Goal: Task Accomplishment & Management: Manage account settings

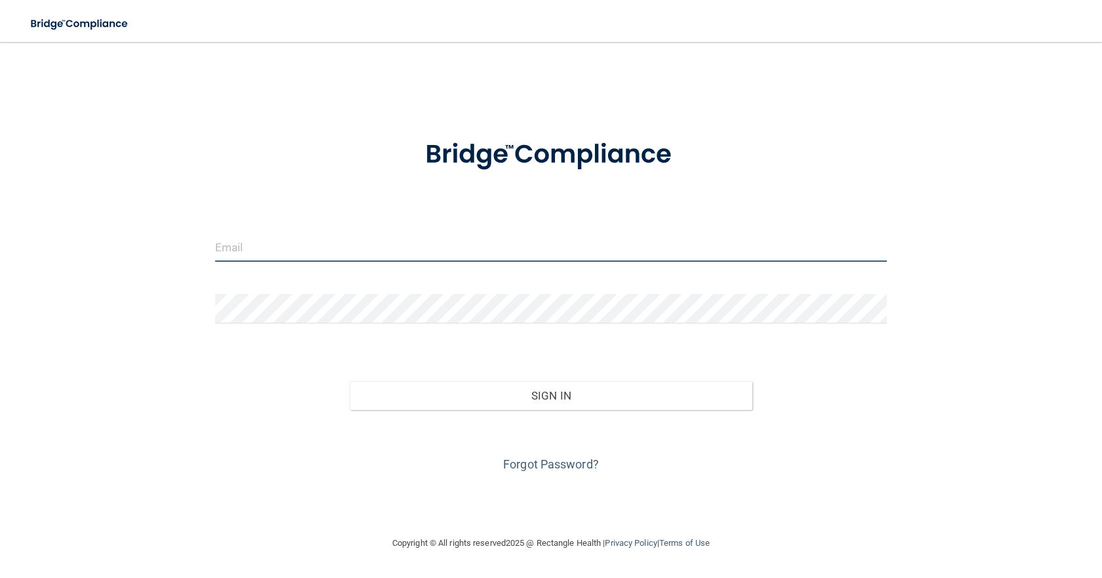
click at [330, 255] on input "email" at bounding box center [551, 247] width 672 height 30
type input "[EMAIL_ADDRESS][DOMAIN_NAME]"
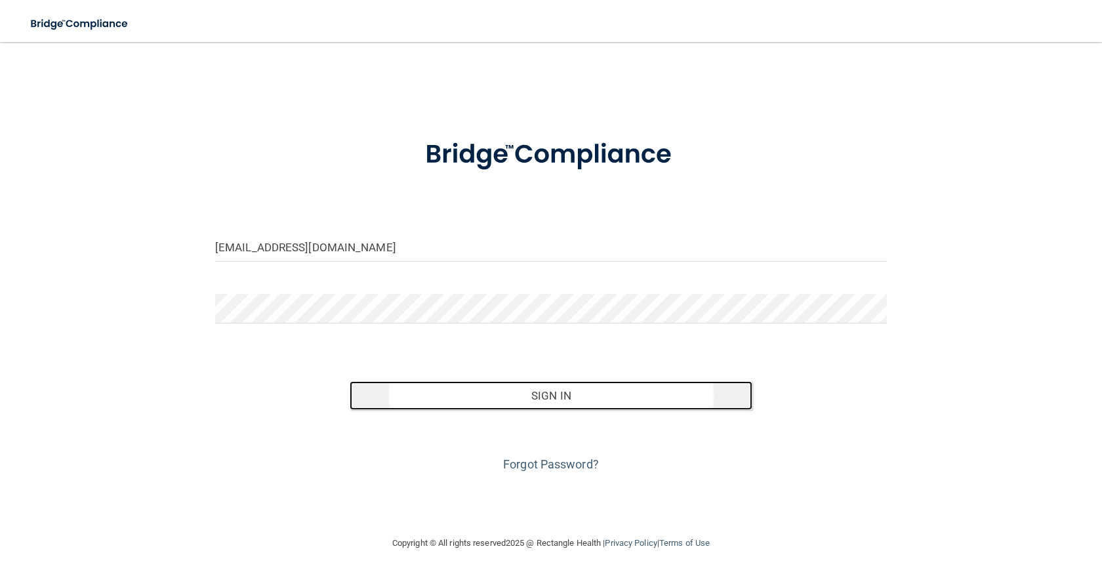
click at [501, 387] on button "Sign In" at bounding box center [551, 395] width 403 height 29
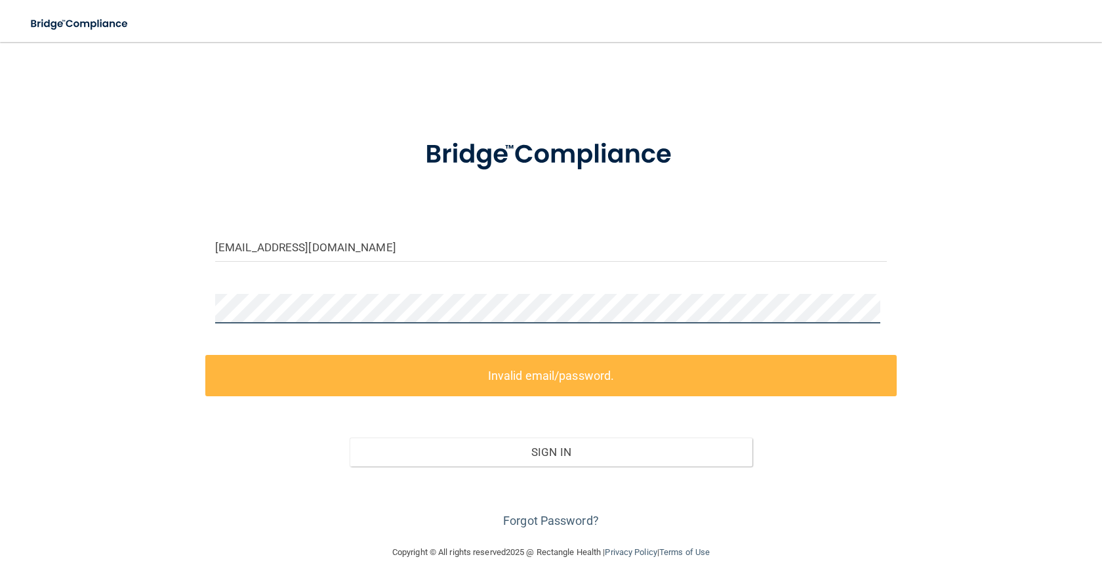
click at [178, 291] on div "mitchell1@daileydental.net Invalid email/password. You don't have permission to…" at bounding box center [551, 293] width 1050 height 476
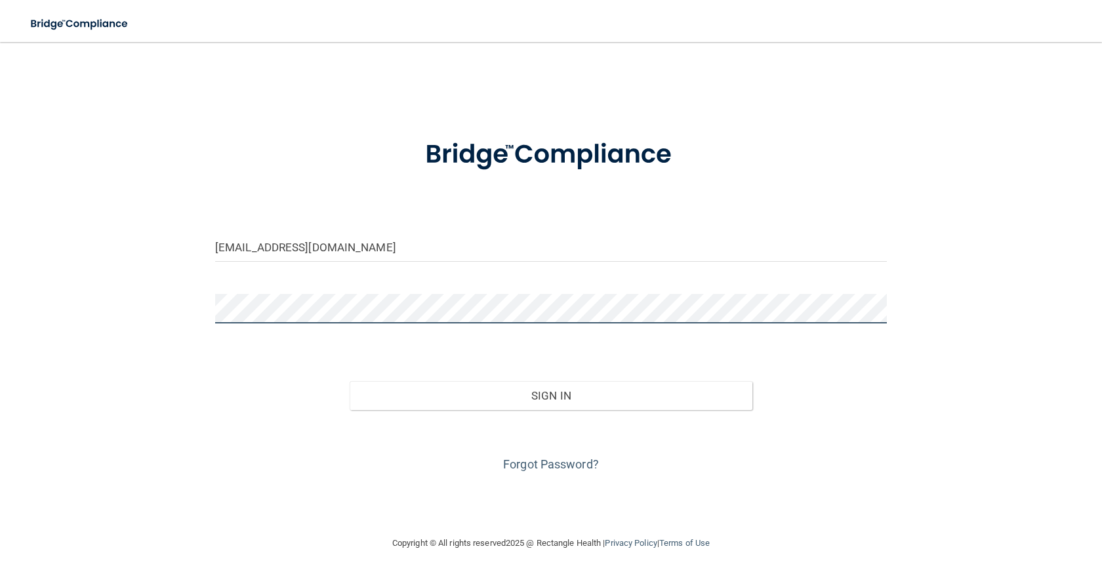
click at [195, 302] on div "mitchell1@daileydental.net Invalid email/password. You don't have permission to…" at bounding box center [551, 288] width 1050 height 467
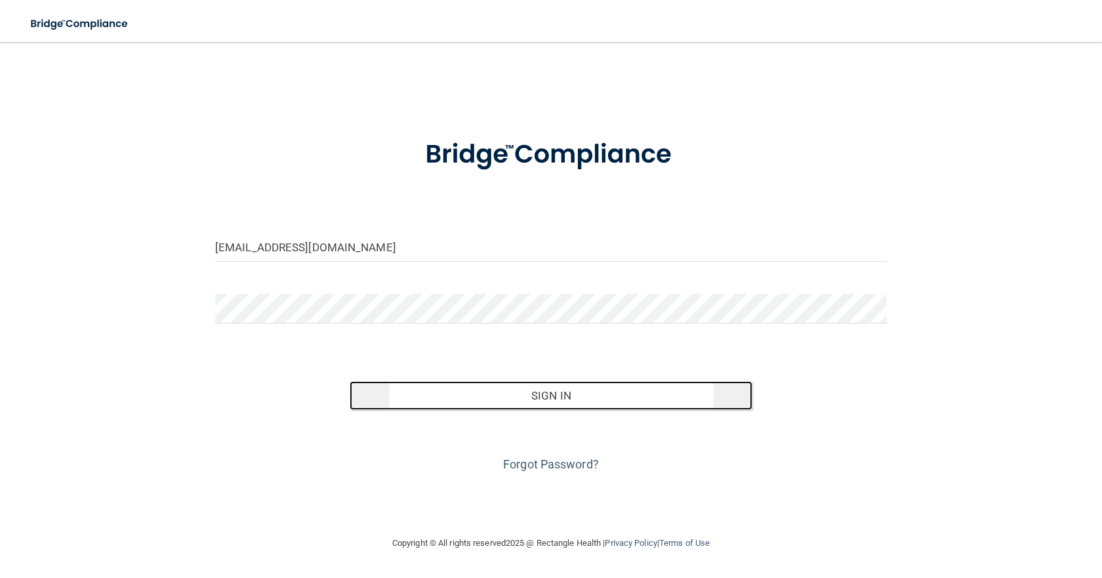
click at [556, 390] on button "Sign In" at bounding box center [551, 395] width 403 height 29
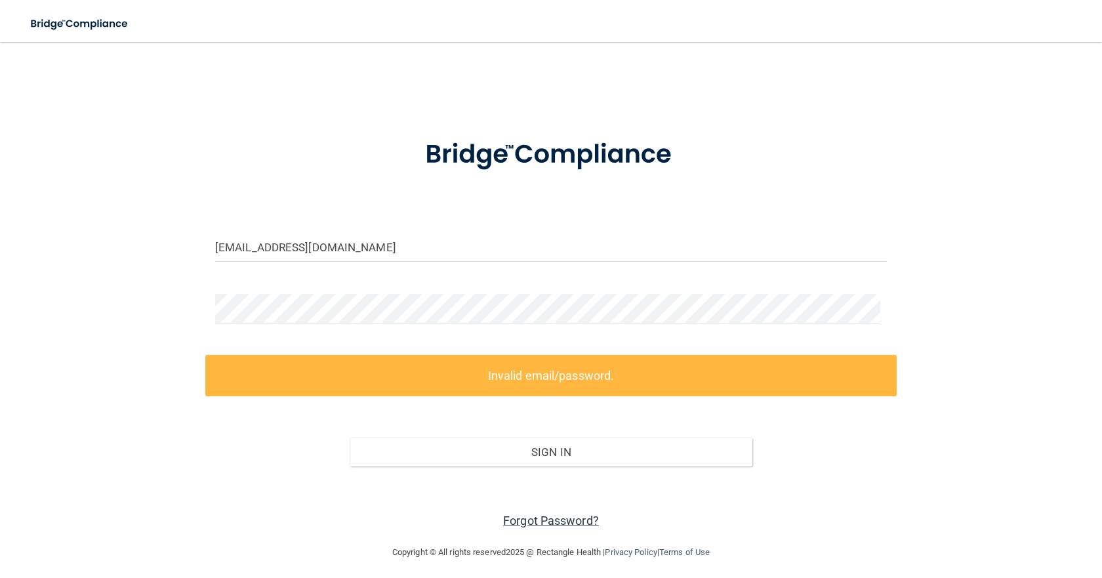
click at [514, 518] on link "Forgot Password?" at bounding box center [551, 521] width 96 height 14
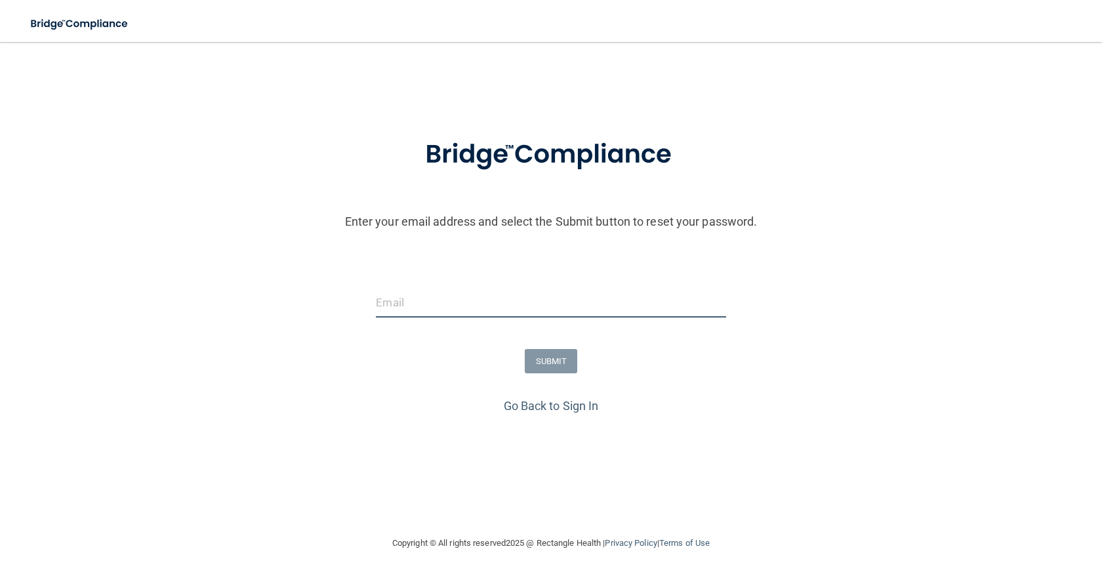
click at [427, 302] on input "email" at bounding box center [551, 303] width 350 height 30
type input "[EMAIL_ADDRESS][DOMAIN_NAME]"
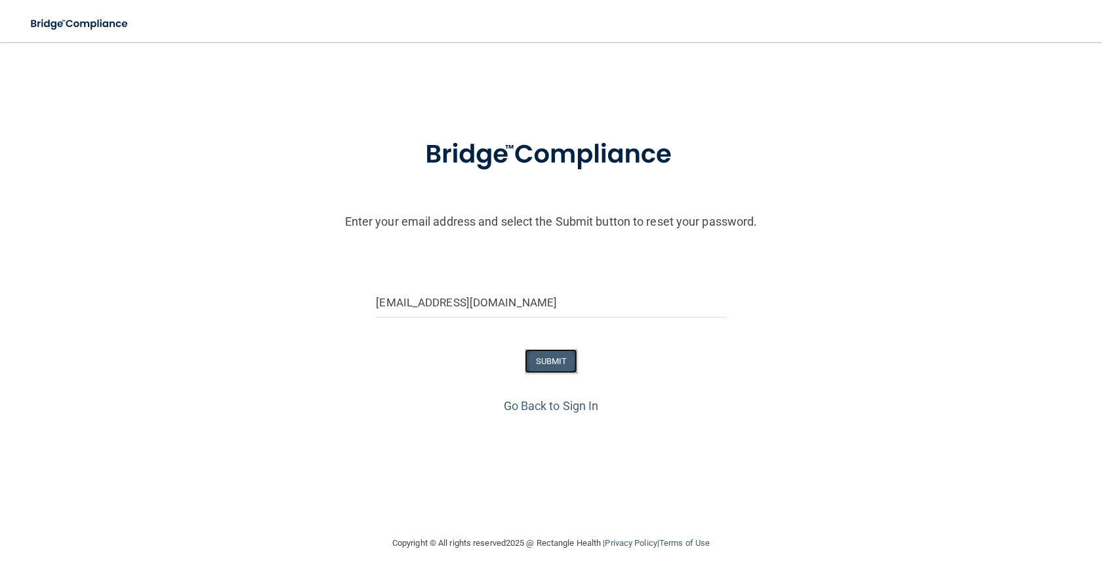
click at [558, 359] on button "SUBMIT" at bounding box center [551, 361] width 53 height 24
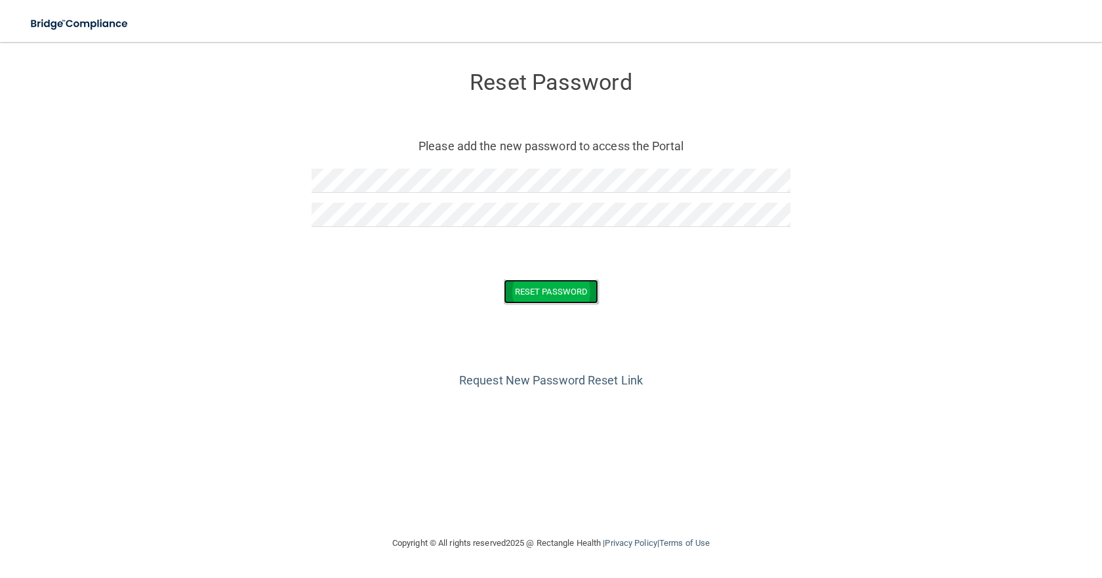
click at [534, 285] on button "Reset Password" at bounding box center [551, 291] width 94 height 24
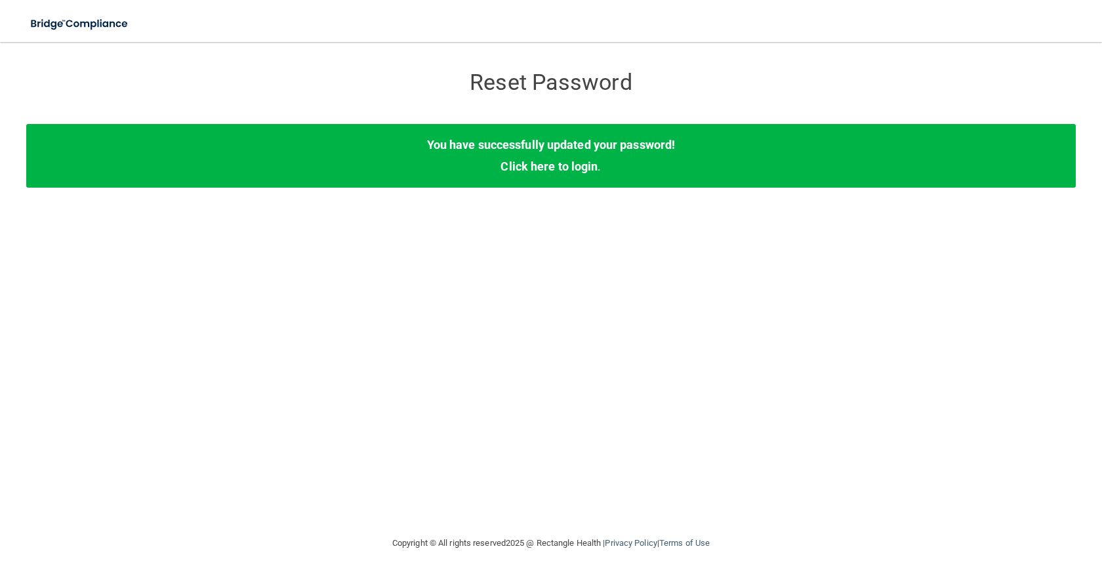
click at [600, 166] on div "You have successfully updated your password! Click here to login ." at bounding box center [551, 155] width 1050 height 63
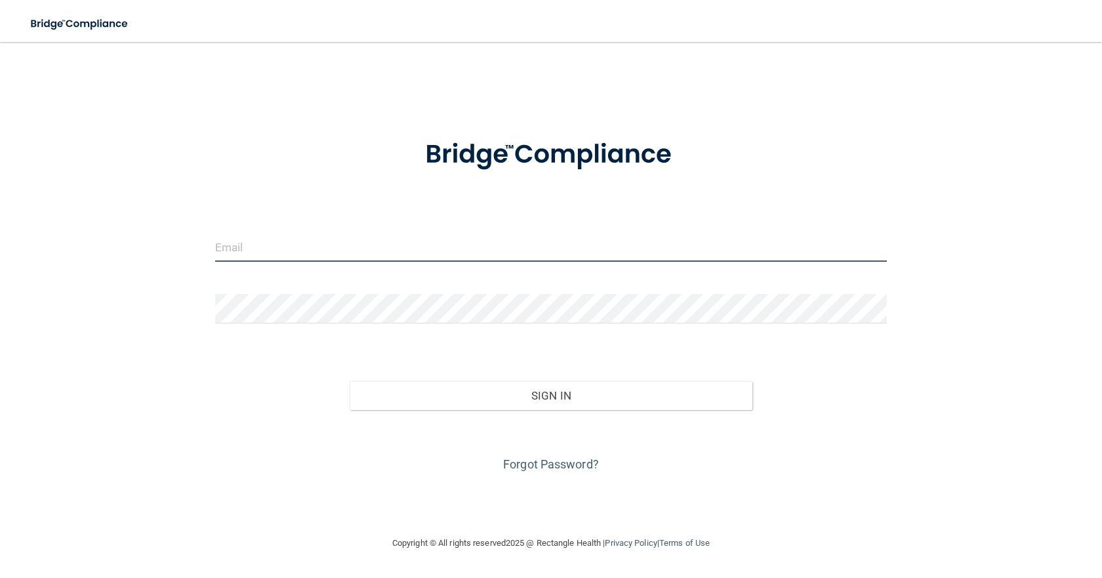
click at [299, 251] on input "email" at bounding box center [551, 247] width 672 height 30
type input "[EMAIL_ADDRESS][DOMAIN_NAME]"
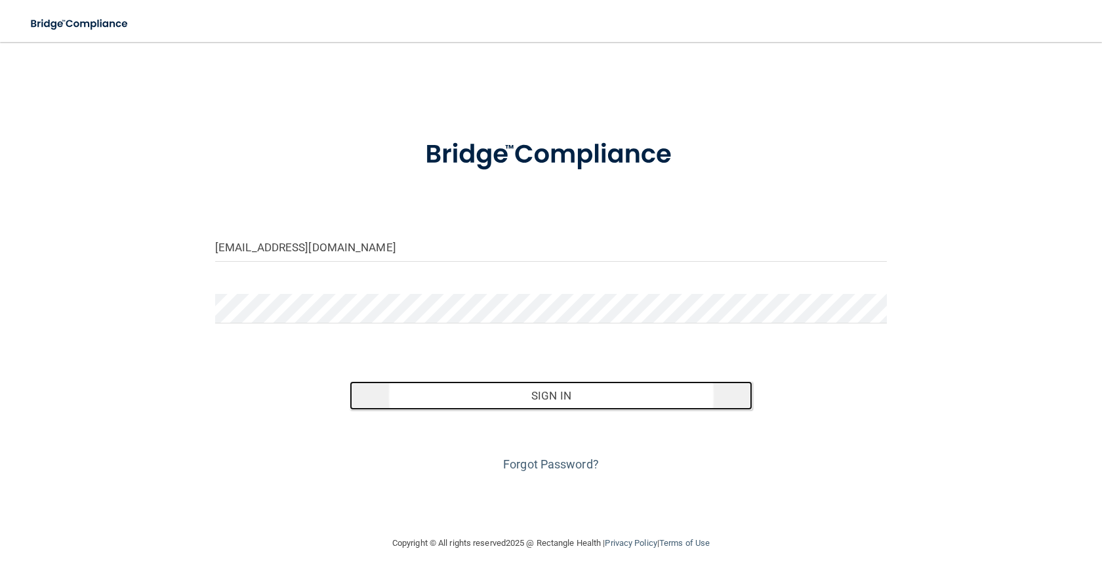
click at [569, 391] on button "Sign In" at bounding box center [551, 395] width 403 height 29
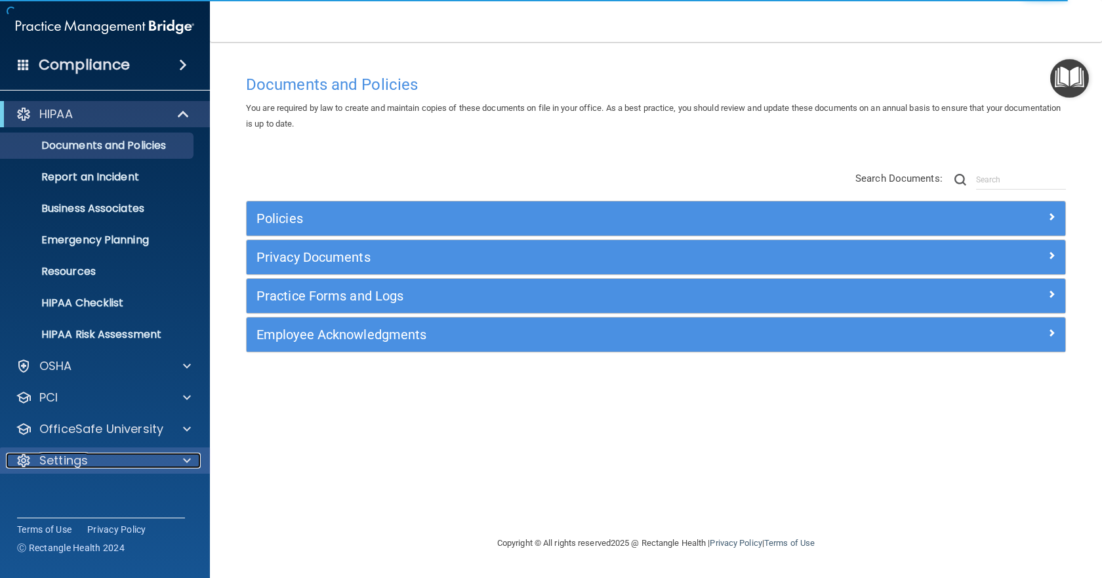
click at [103, 457] on div "Settings" at bounding box center [87, 461] width 163 height 16
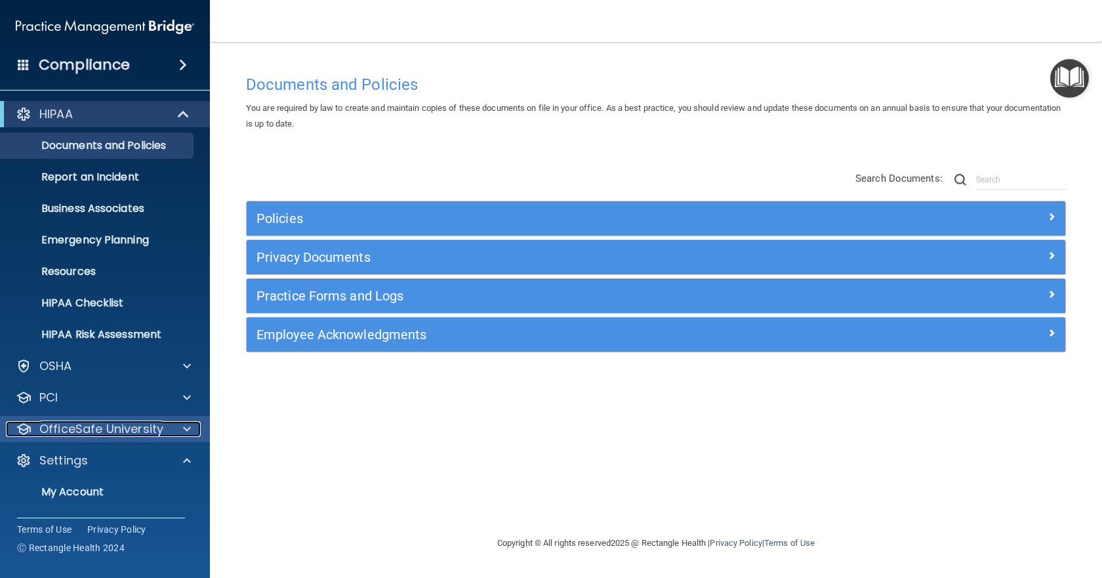
click at [114, 428] on p "OfficeSafe University" at bounding box center [101, 429] width 124 height 16
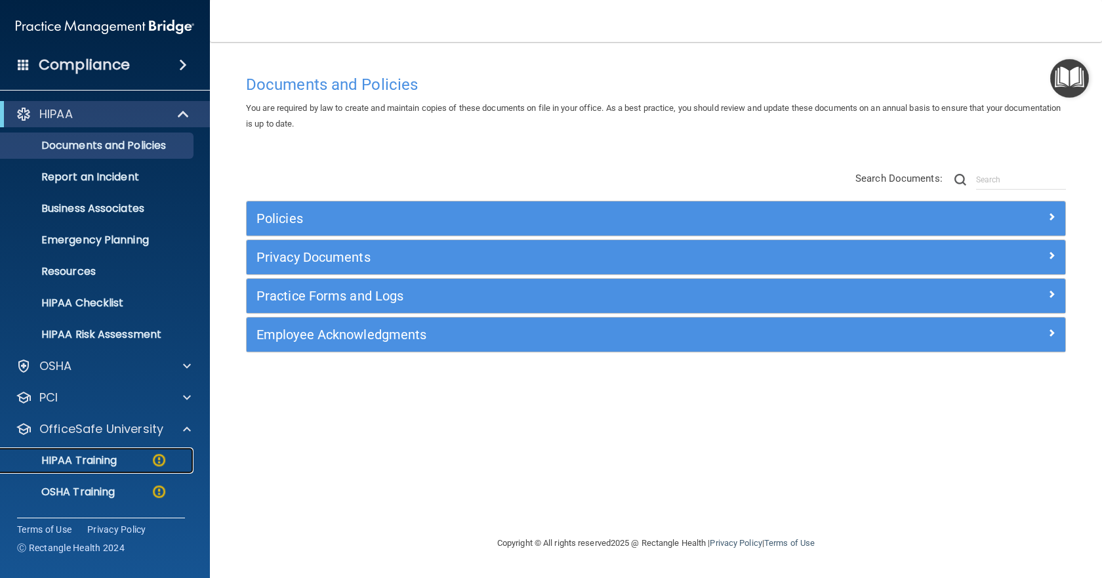
click at [111, 463] on p "HIPAA Training" at bounding box center [63, 460] width 108 height 13
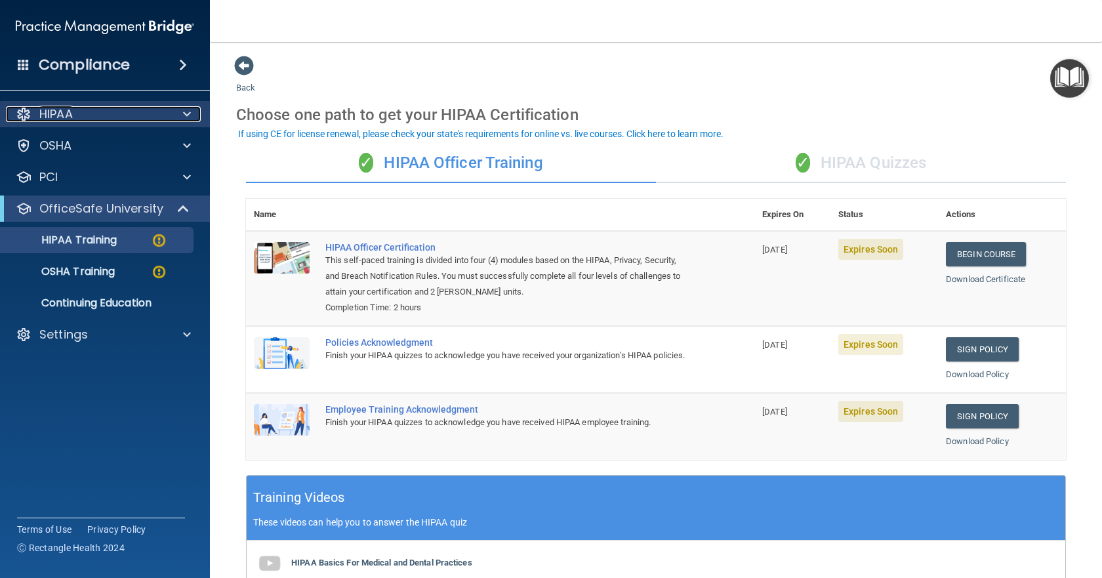
click at [186, 111] on span at bounding box center [187, 114] width 8 height 16
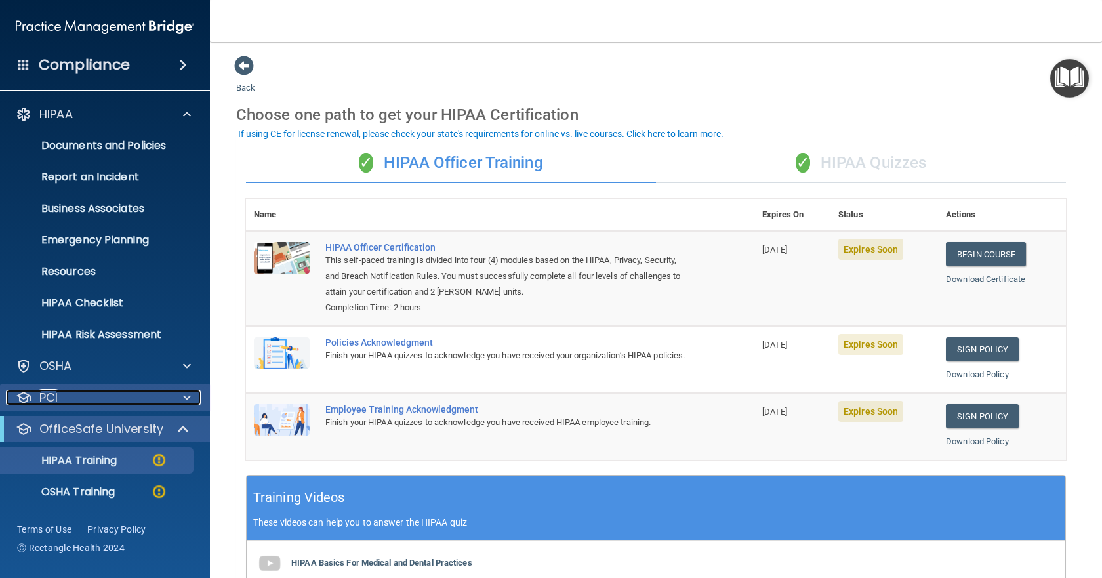
click at [183, 394] on span at bounding box center [187, 398] width 8 height 16
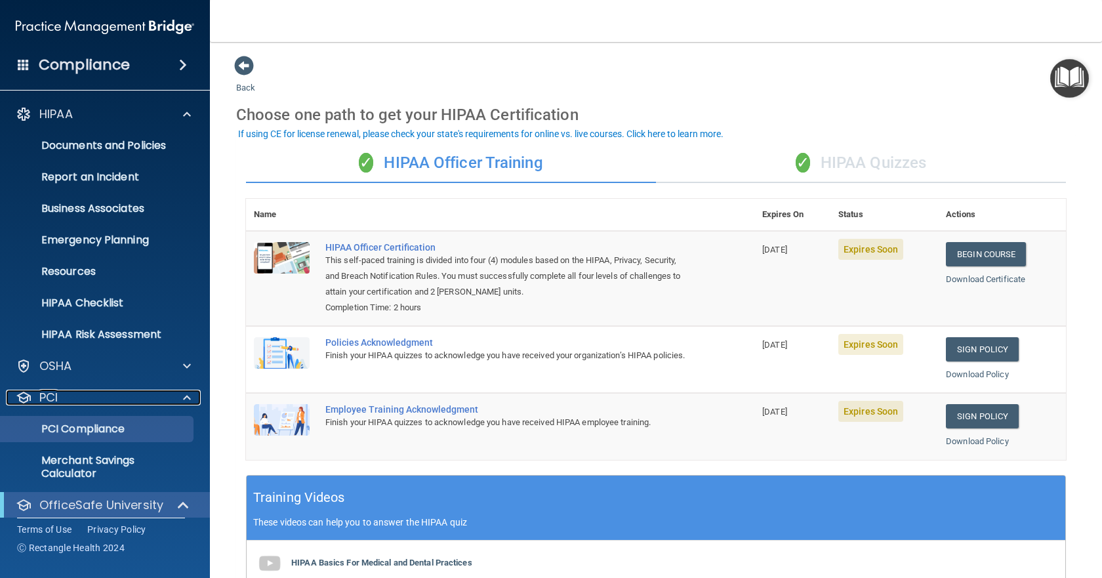
scroll to position [66, 0]
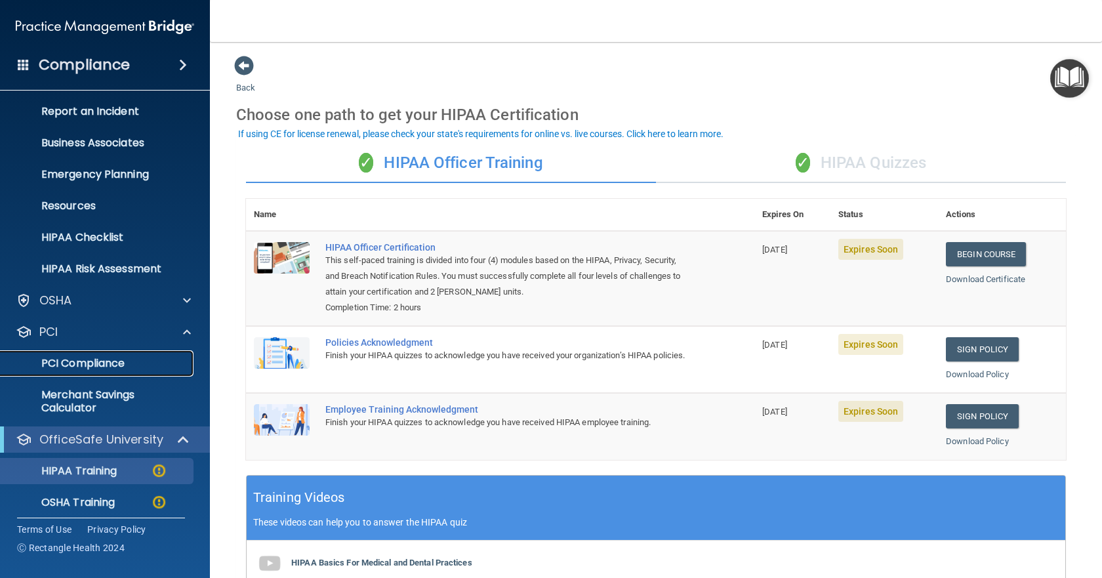
click at [111, 365] on p "PCI Compliance" at bounding box center [98, 363] width 179 height 13
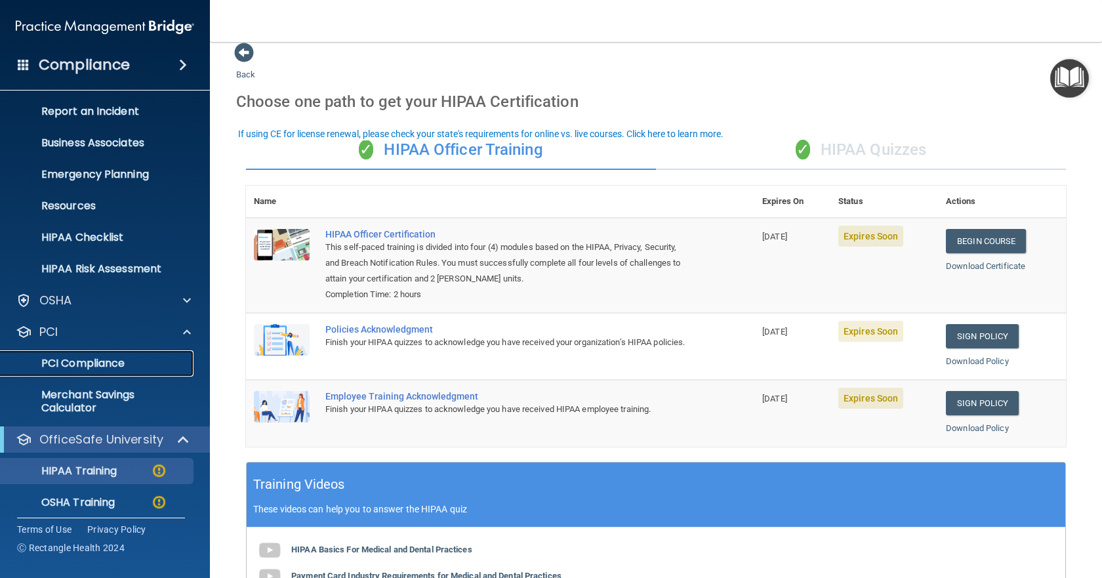
scroll to position [0, 0]
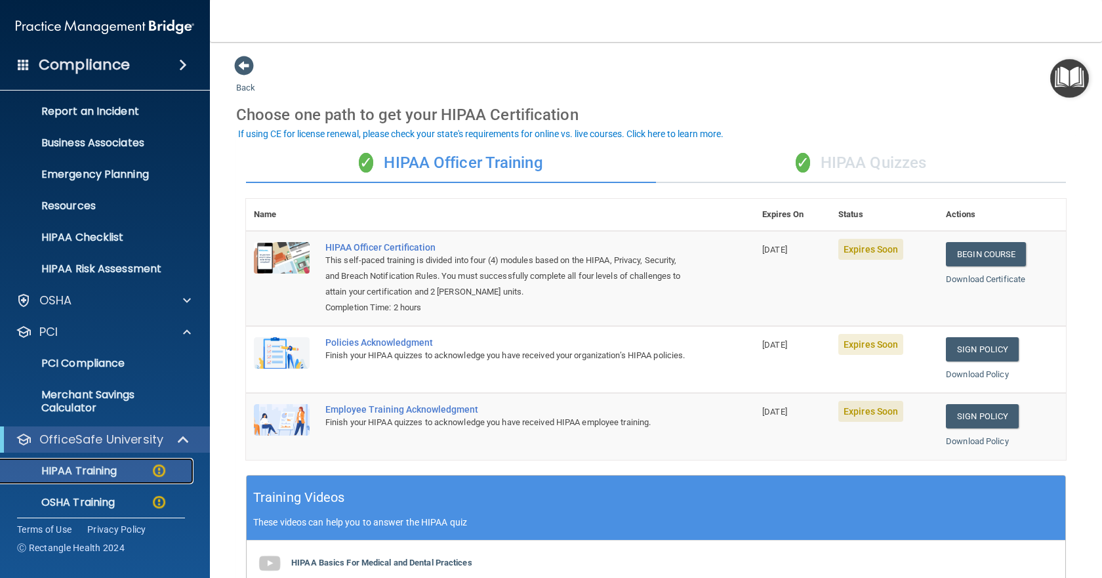
click at [126, 473] on div "HIPAA Training" at bounding box center [98, 470] width 179 height 13
click at [188, 446] on span at bounding box center [184, 440] width 11 height 16
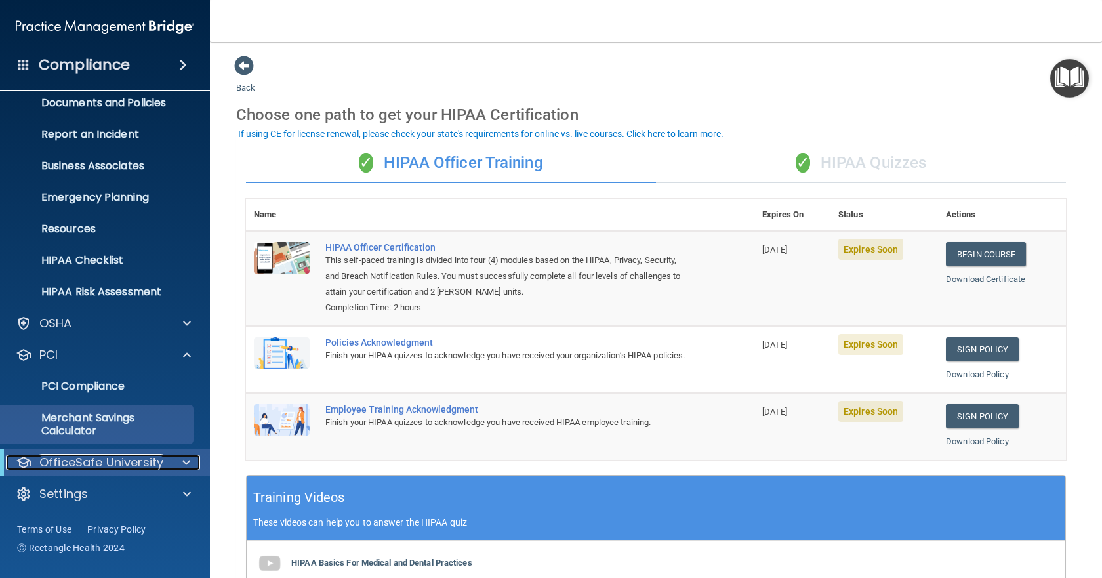
scroll to position [43, 0]
click at [90, 459] on p "OfficeSafe University" at bounding box center [101, 463] width 124 height 16
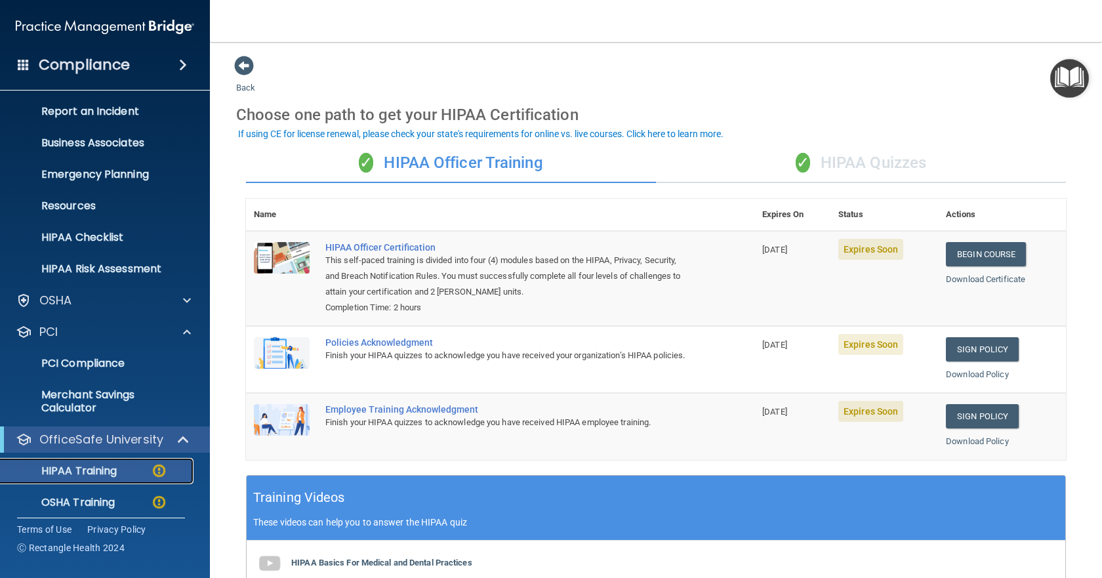
click at [91, 471] on p "HIPAA Training" at bounding box center [63, 470] width 108 height 13
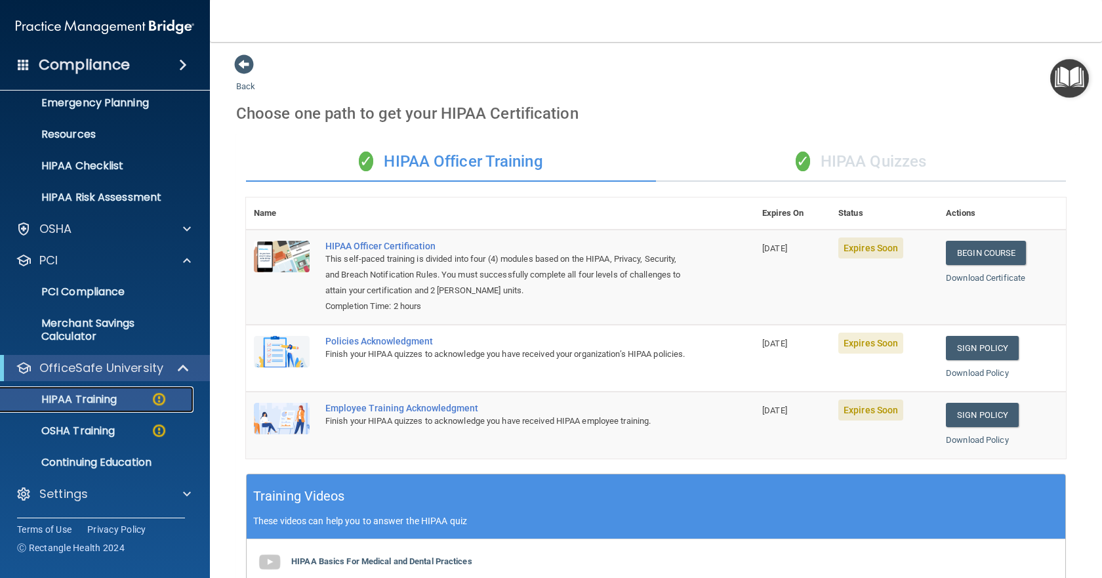
scroll to position [0, 0]
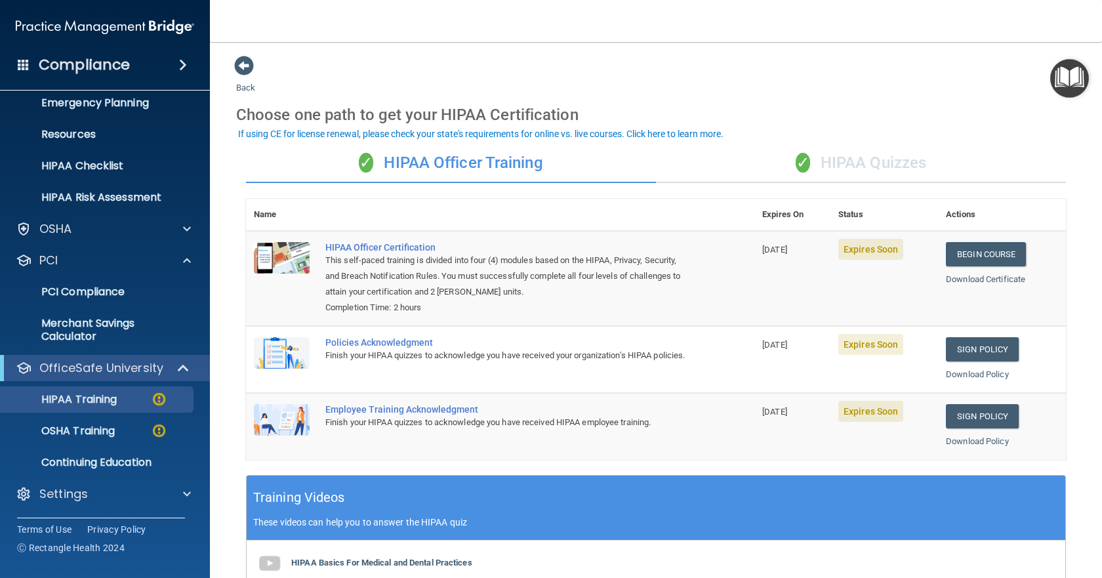
click at [453, 161] on div "✓ HIPAA Officer Training" at bounding box center [451, 163] width 410 height 39
click at [833, 164] on div "✓ HIPAA Quizzes" at bounding box center [861, 163] width 410 height 39
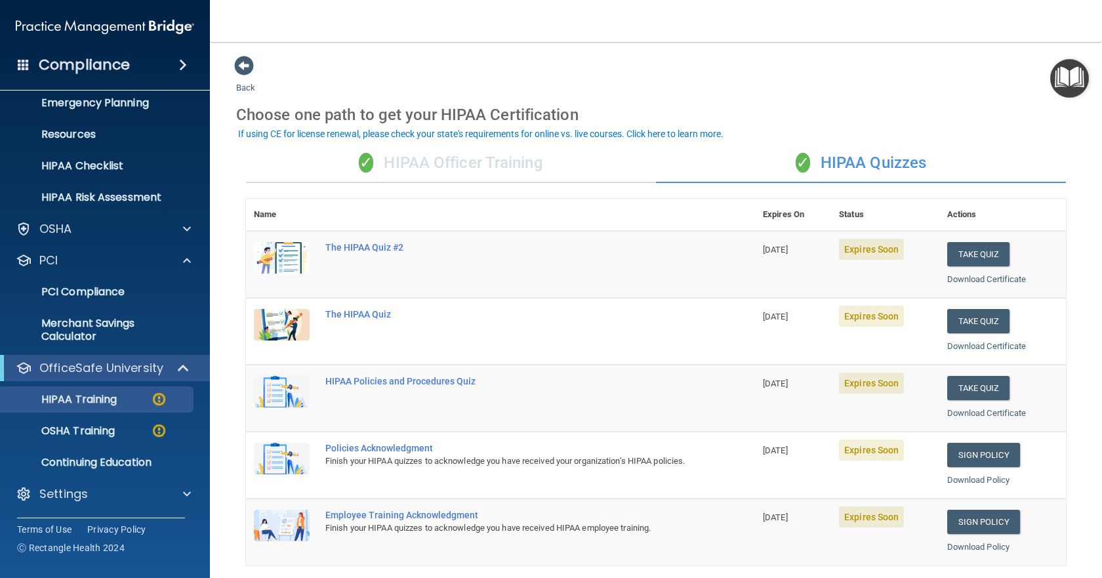
click at [429, 162] on div "✓ HIPAA Officer Training" at bounding box center [451, 163] width 410 height 39
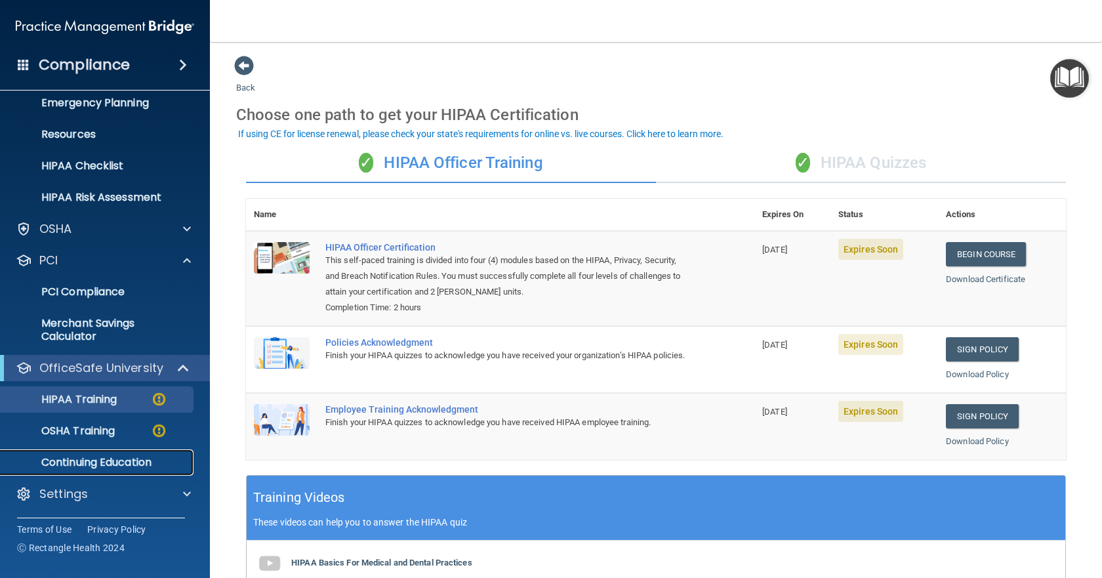
click at [119, 462] on p "Continuing Education" at bounding box center [98, 462] width 179 height 13
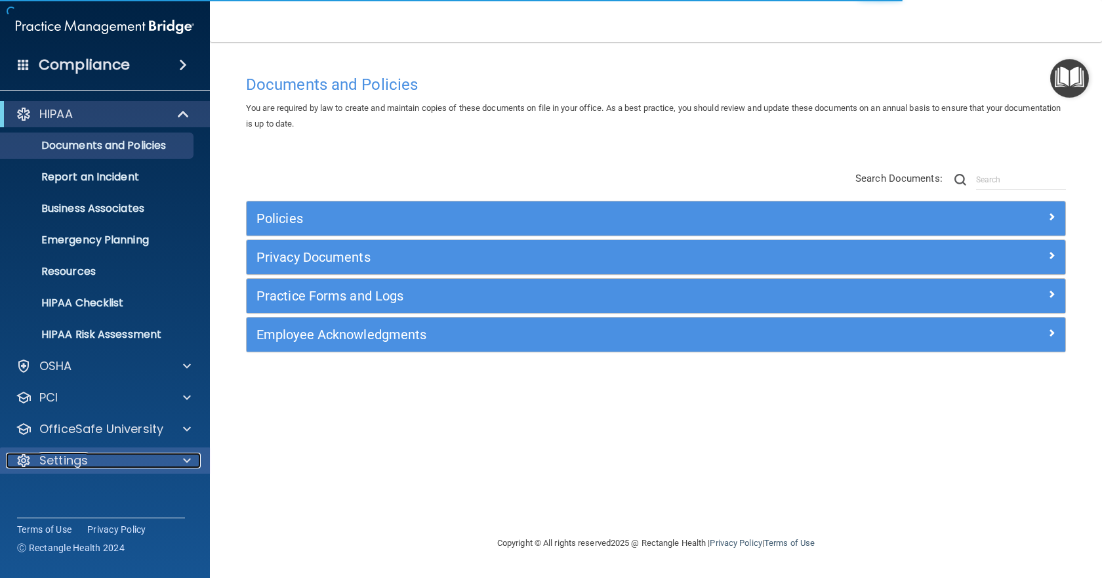
click at [58, 460] on p "Settings" at bounding box center [63, 461] width 49 height 16
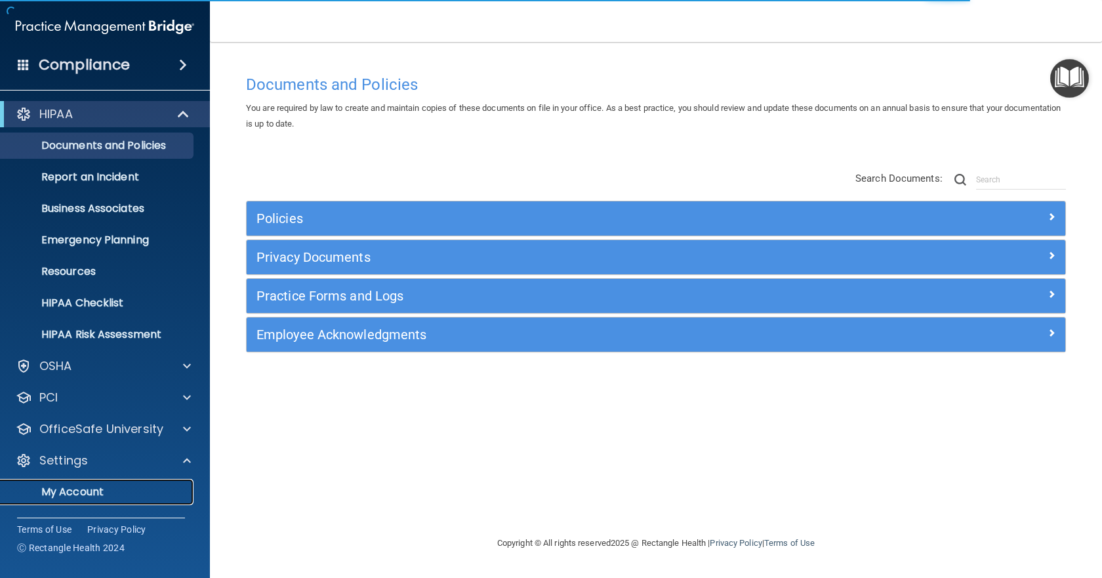
click at [61, 487] on p "My Account" at bounding box center [98, 491] width 179 height 13
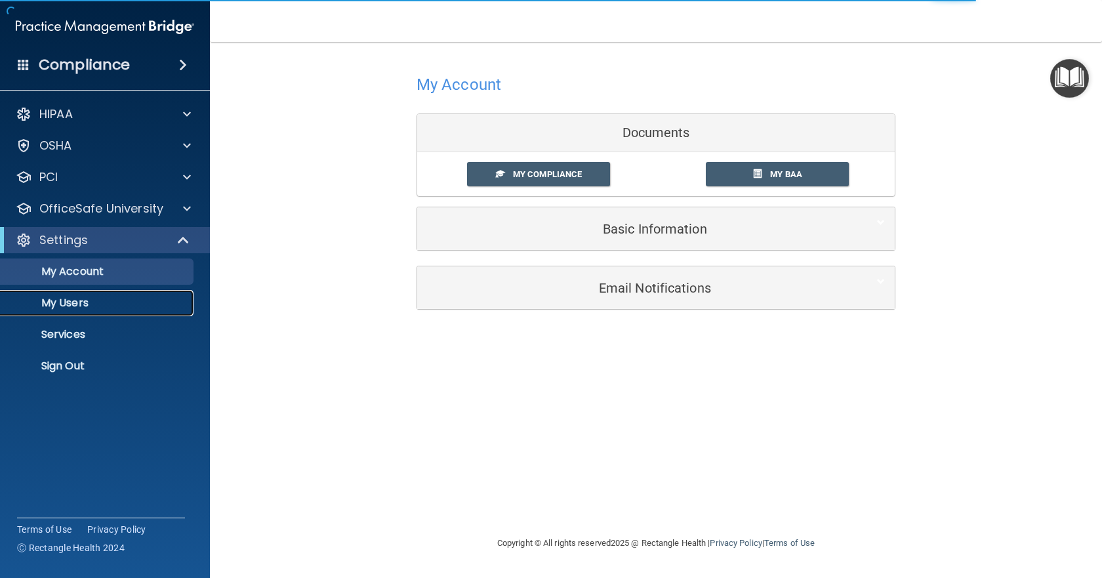
click at [73, 301] on p "My Users" at bounding box center [98, 303] width 179 height 13
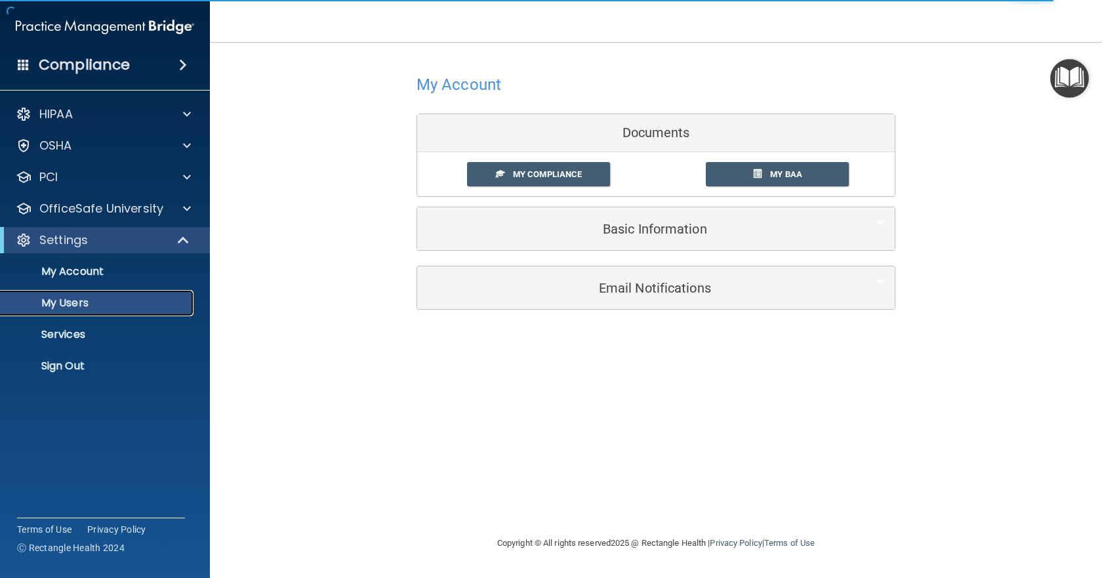
select select "20"
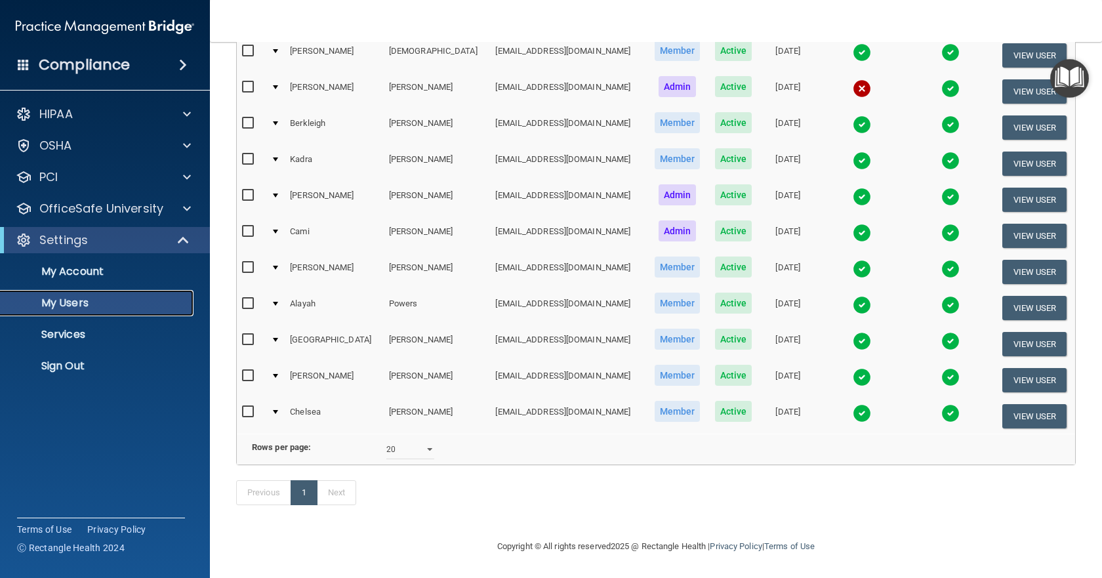
scroll to position [255, 0]
click at [249, 299] on input "checkbox" at bounding box center [249, 304] width 15 height 10
checkbox input "true"
click at [1012, 296] on button "View User" at bounding box center [1034, 308] width 65 height 24
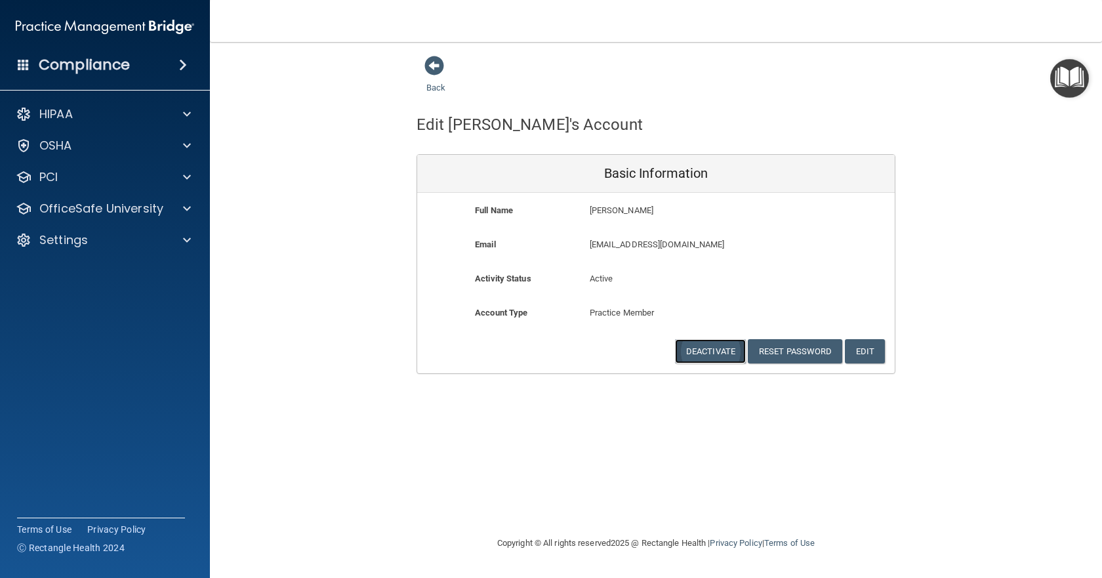
click at [707, 352] on button "Deactivate" at bounding box center [710, 351] width 71 height 24
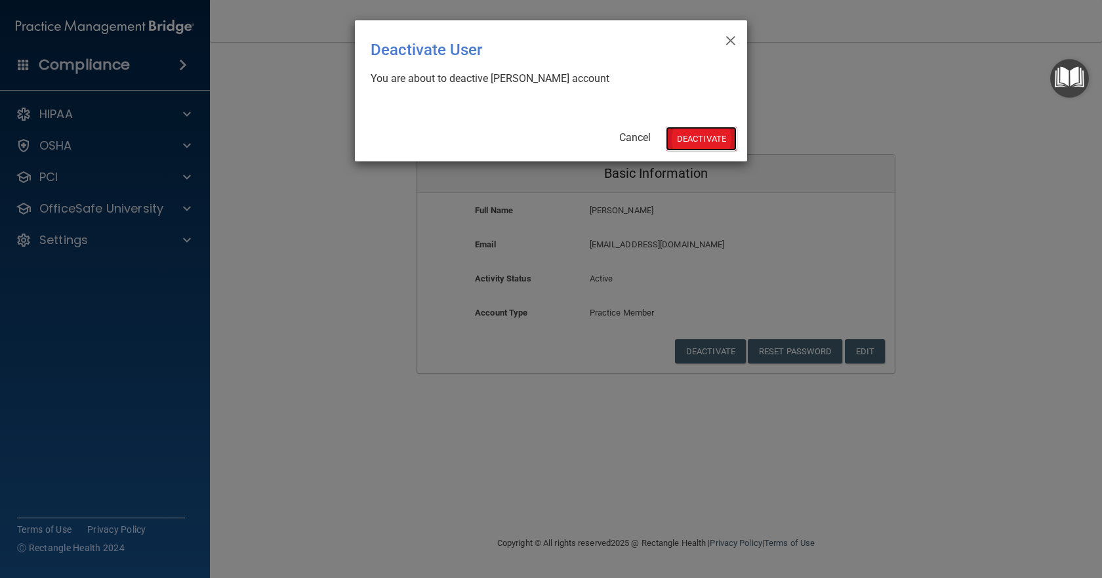
click at [712, 137] on button "Deactivate" at bounding box center [701, 139] width 71 height 24
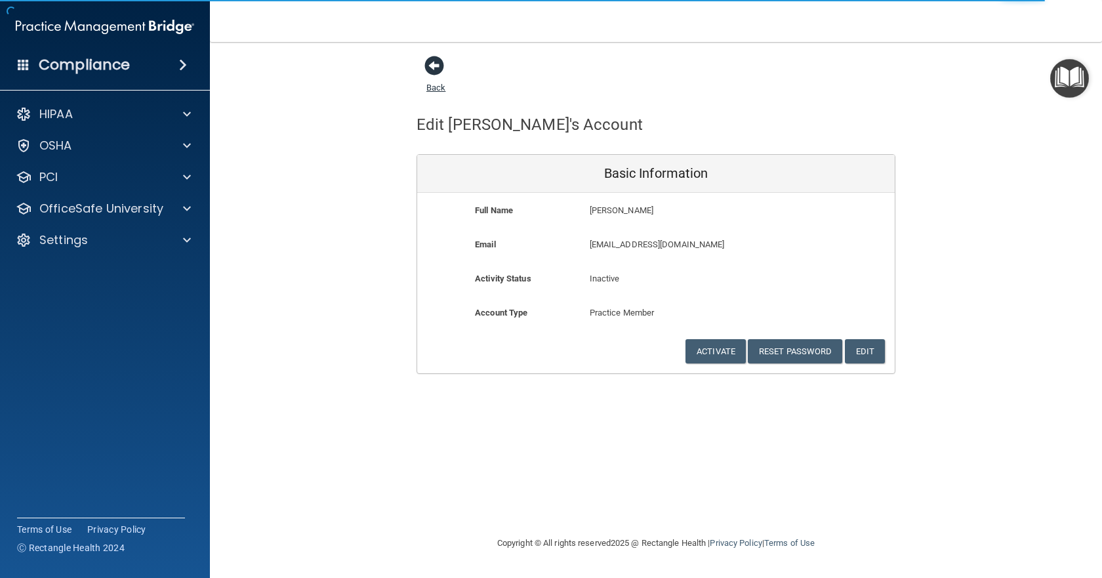
click at [438, 62] on span at bounding box center [434, 66] width 20 height 20
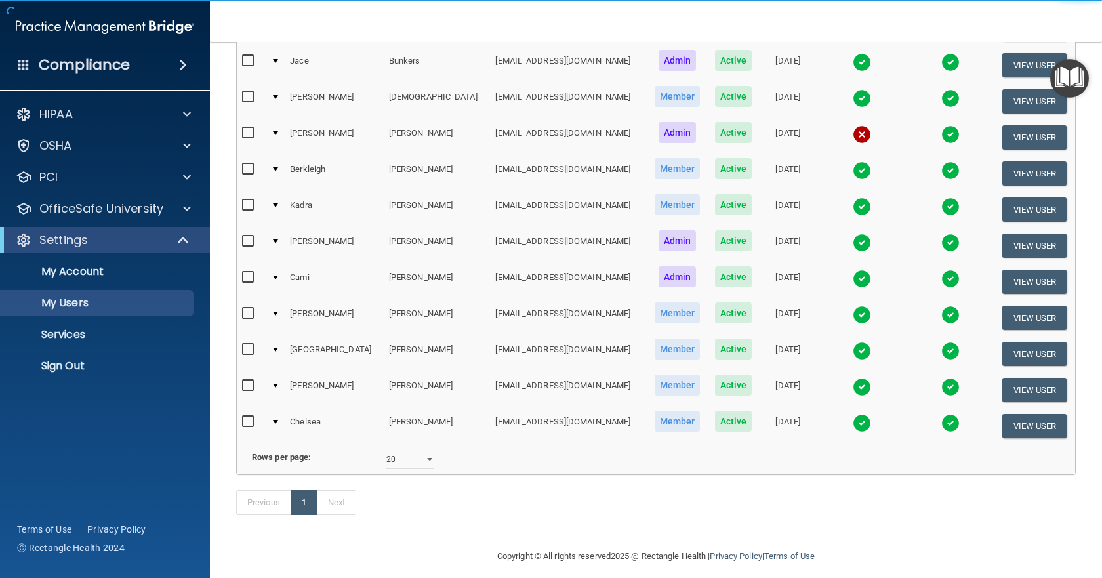
scroll to position [197, 0]
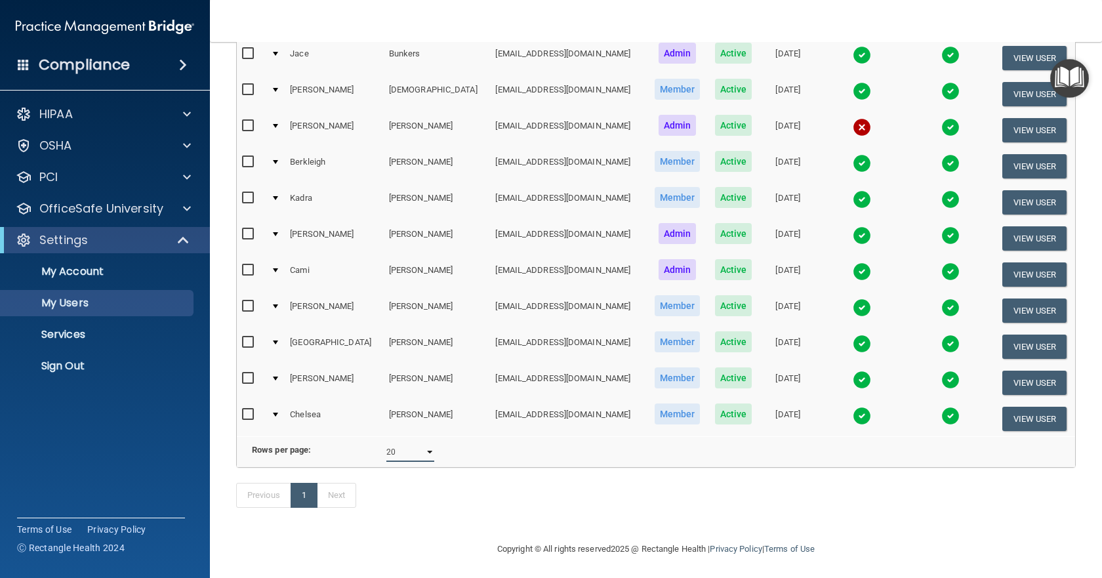
click at [426, 461] on select "10 20 30 40 all" at bounding box center [410, 452] width 48 height 20
select select "30"
click at [386, 452] on select "10 20 30 40 all" at bounding box center [410, 452] width 48 height 20
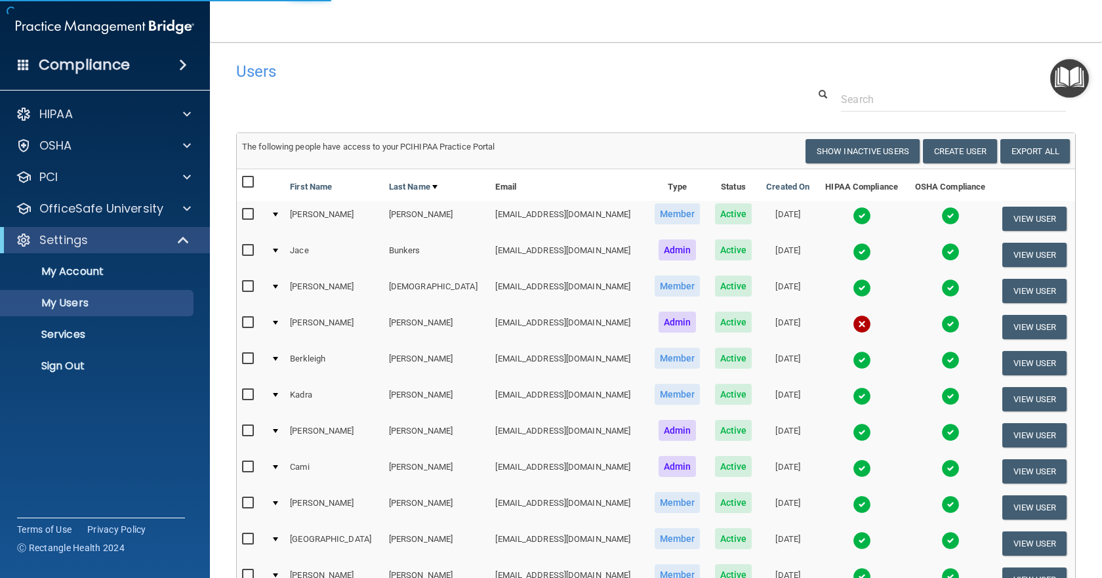
select select "30"
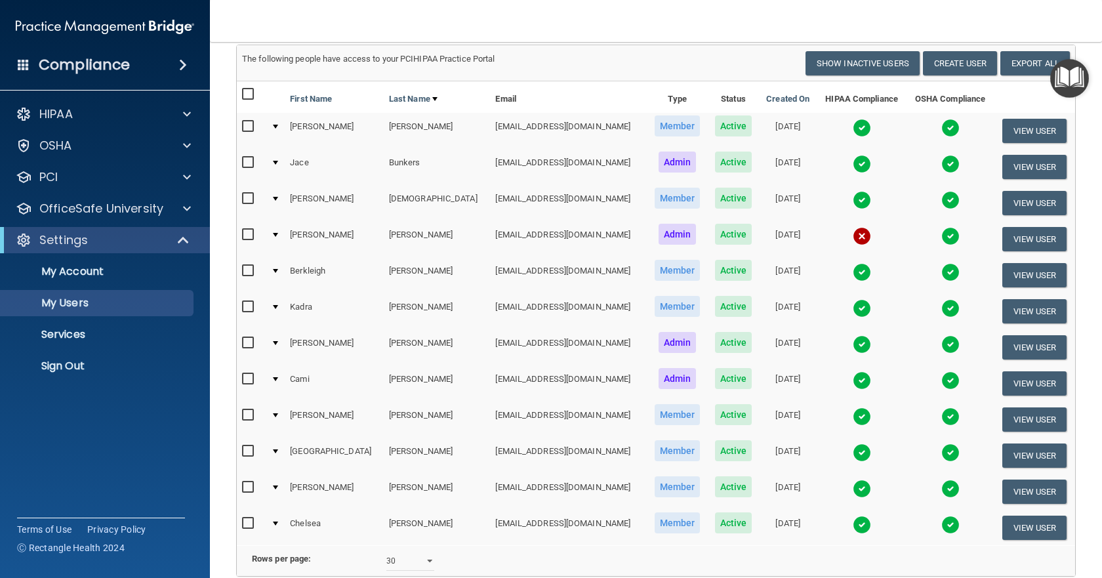
scroll to position [22, 0]
